Goal: Transaction & Acquisition: Purchase product/service

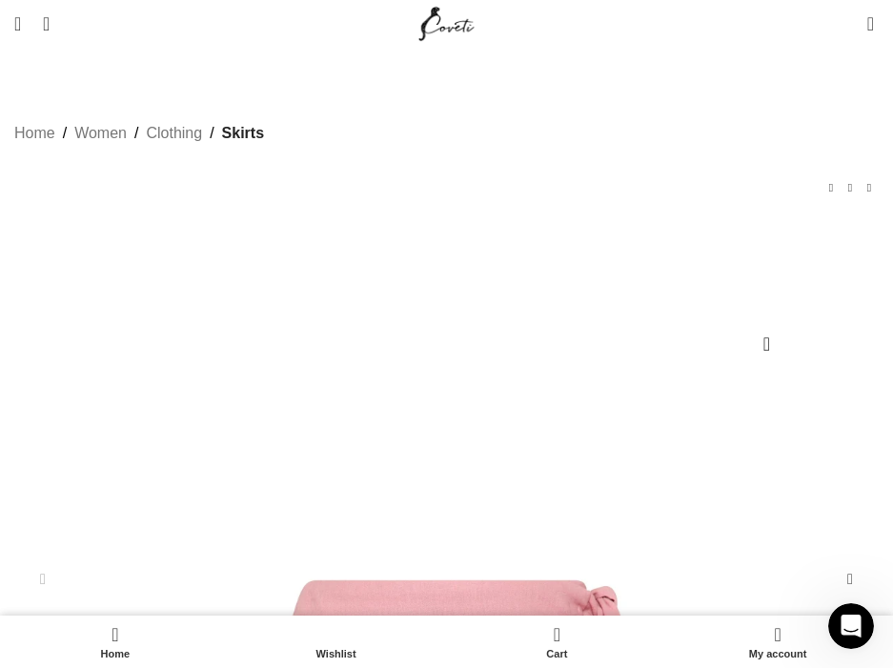
scroll to position [0, 265]
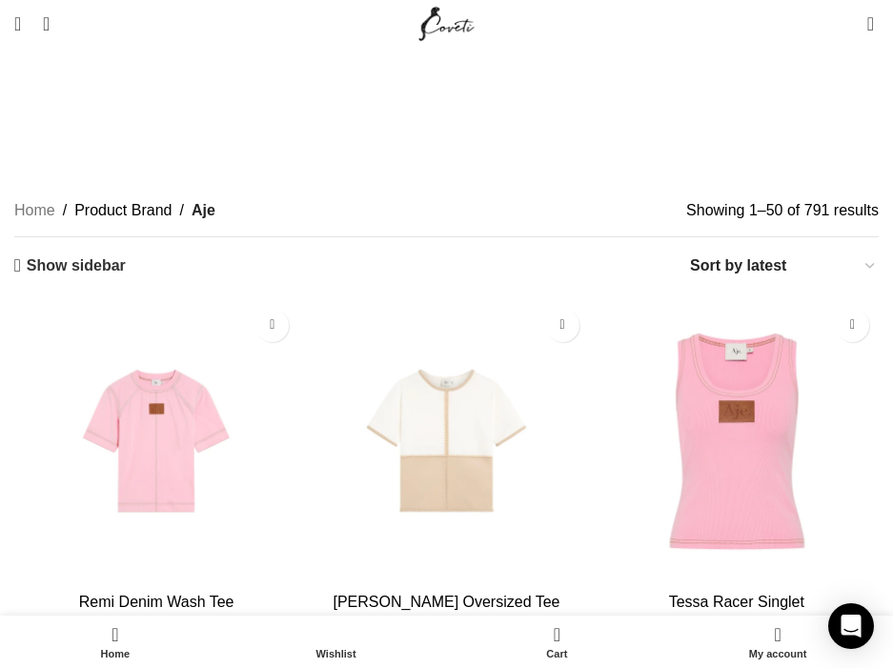
click at [50, 251] on div "Show sidebar Show 50 100 150 Sort by popularity Sort by average rating Sort by …" at bounding box center [446, 265] width 864 height 28
click at [33, 251] on div "Show sidebar Show 50 100 150 Sort by popularity Sort by average rating Sort by …" at bounding box center [446, 265] width 864 height 28
click at [20, 256] on link "Show sidebar" at bounding box center [69, 265] width 111 height 18
